Goal: Task Accomplishment & Management: Use online tool/utility

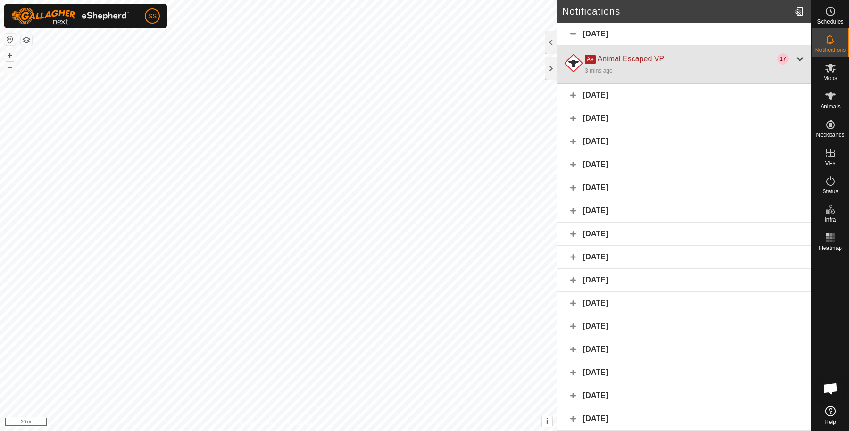
click at [794, 61] on div at bounding box center [799, 58] width 11 height 11
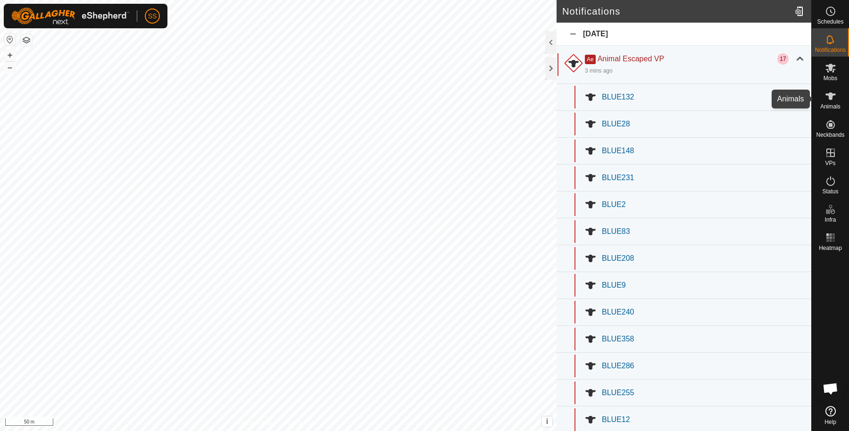
click at [825, 97] on icon at bounding box center [829, 96] width 11 height 11
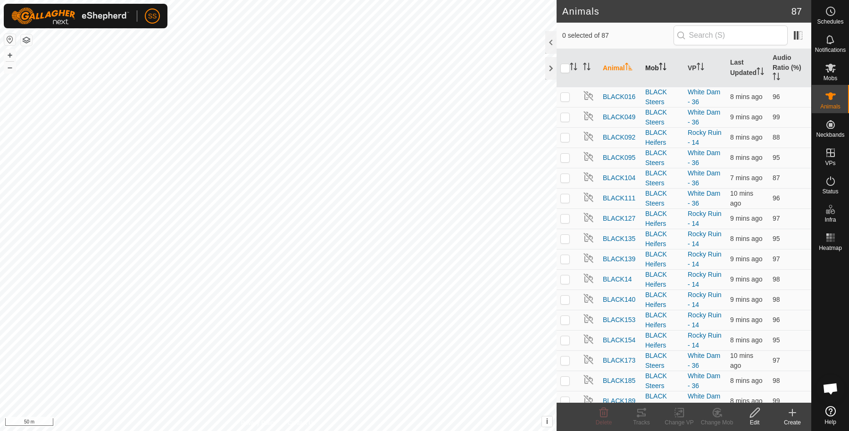
click at [659, 65] on icon "Activate to sort" at bounding box center [663, 67] width 8 height 8
click at [659, 66] on icon "Activate to sort" at bounding box center [663, 67] width 8 height 8
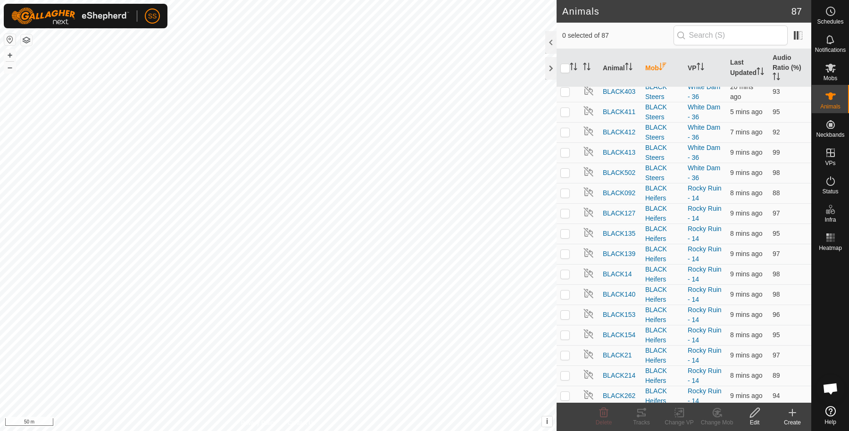
scroll to position [785, 0]
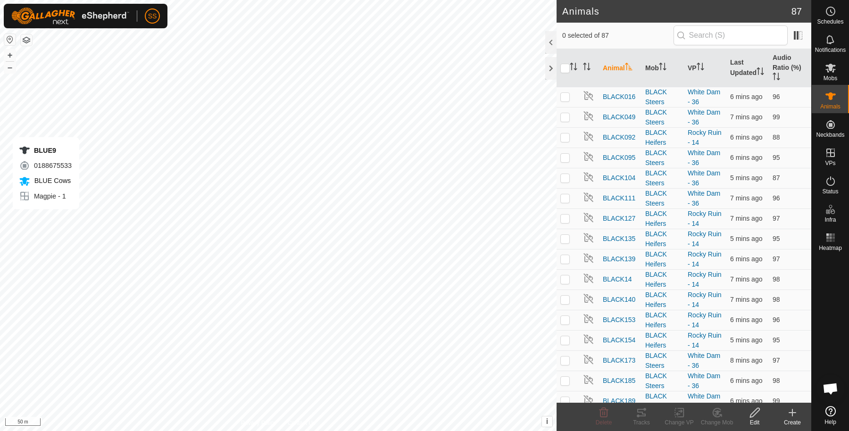
checkbox input "true"
click at [637, 423] on div "Tracks" at bounding box center [641, 422] width 38 height 8
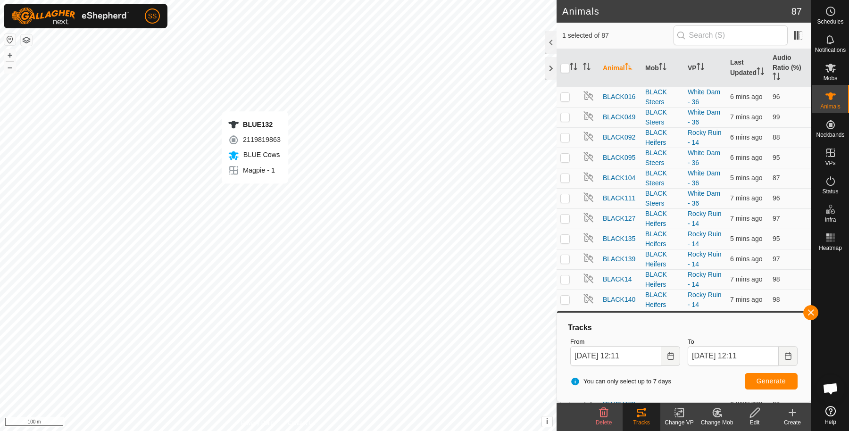
checkbox input "true"
checkbox input "false"
click at [810, 312] on span "button" at bounding box center [811, 313] width 8 height 8
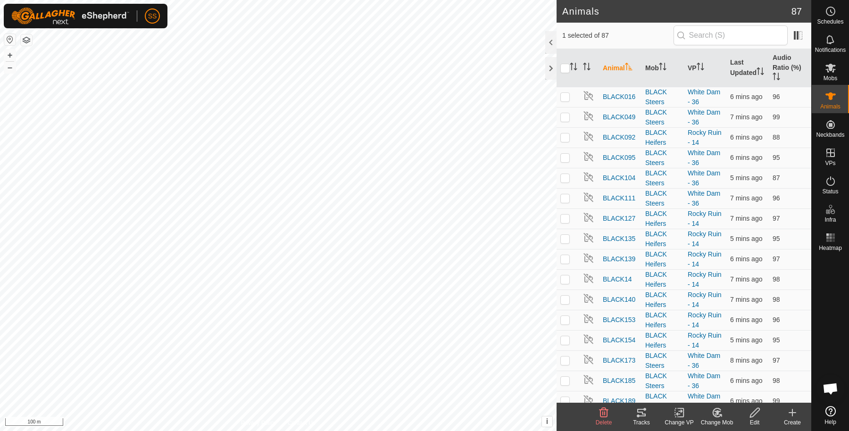
click at [645, 412] on icon at bounding box center [640, 412] width 11 height 11
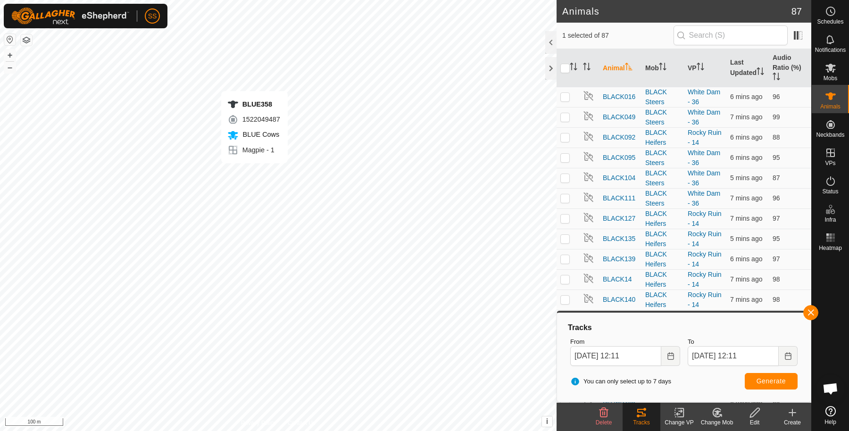
checkbox input "false"
checkbox input "true"
click at [643, 412] on icon at bounding box center [640, 412] width 11 height 11
click at [644, 411] on icon at bounding box center [640, 412] width 11 height 11
click at [807, 314] on button "button" at bounding box center [810, 312] width 15 height 15
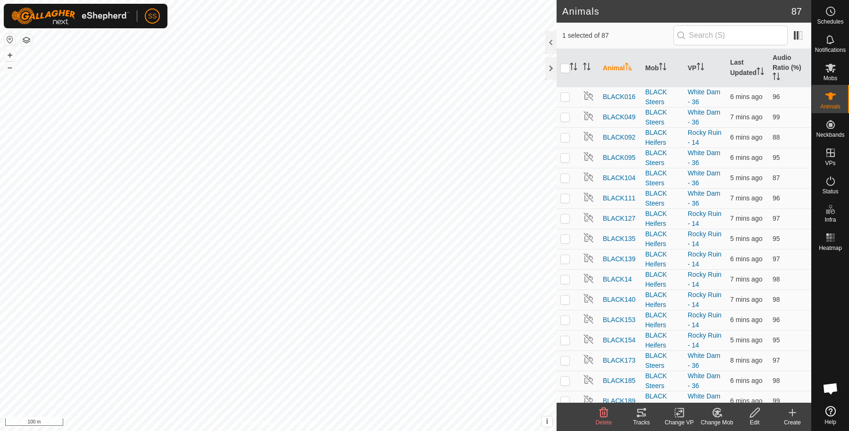
click at [643, 417] on icon at bounding box center [640, 412] width 11 height 11
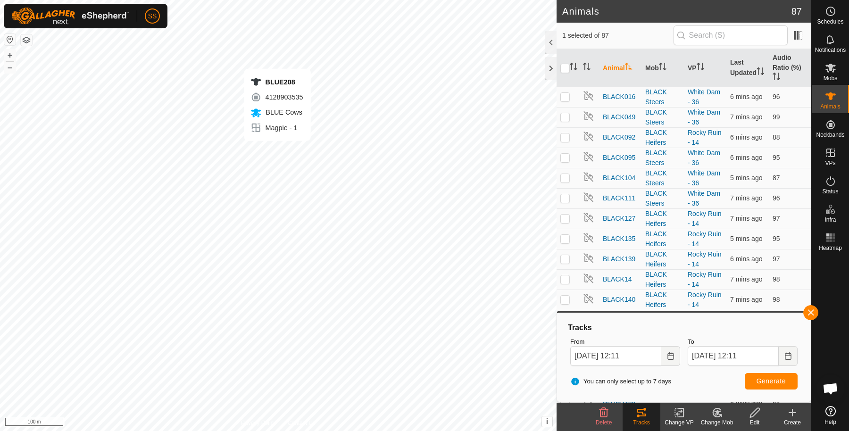
checkbox input "true"
checkbox input "false"
click at [810, 316] on button "button" at bounding box center [810, 312] width 15 height 15
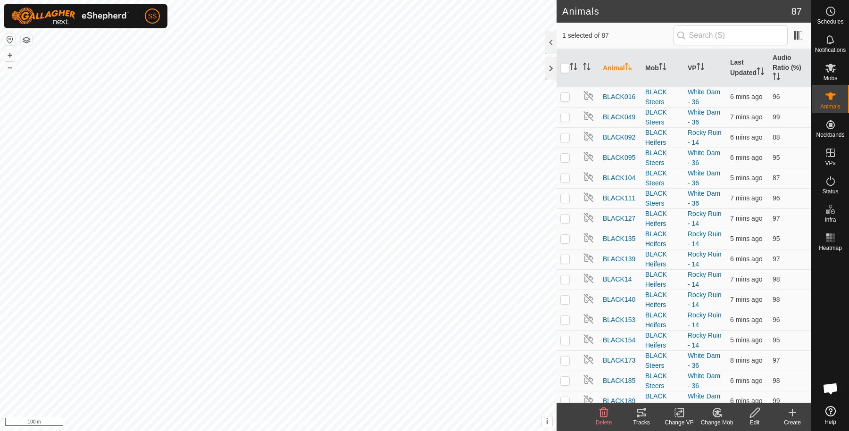
click at [634, 413] on tracks-svg-icon at bounding box center [641, 412] width 38 height 11
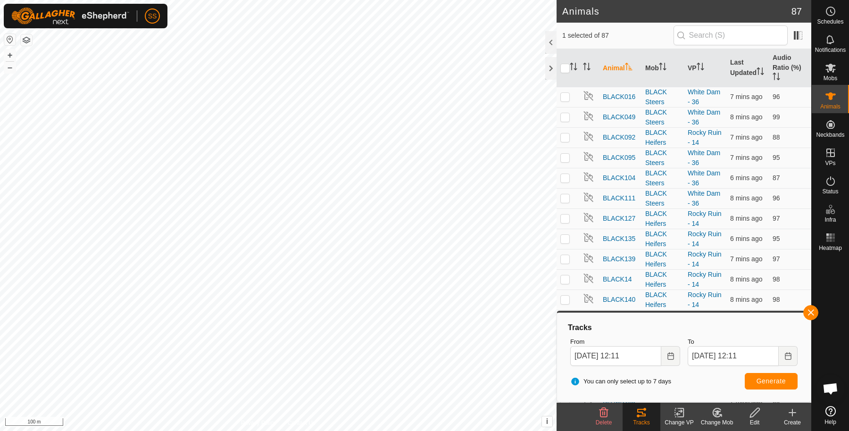
scroll to position [309, 0]
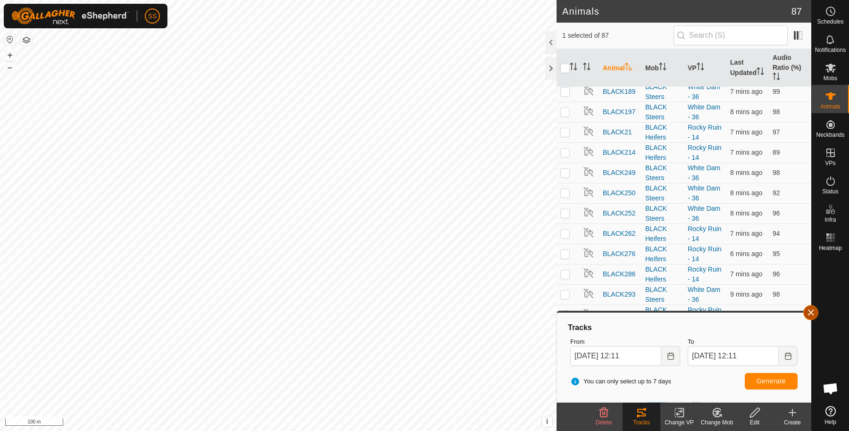
click at [809, 314] on button "button" at bounding box center [810, 312] width 15 height 15
